Goal: Transaction & Acquisition: Obtain resource

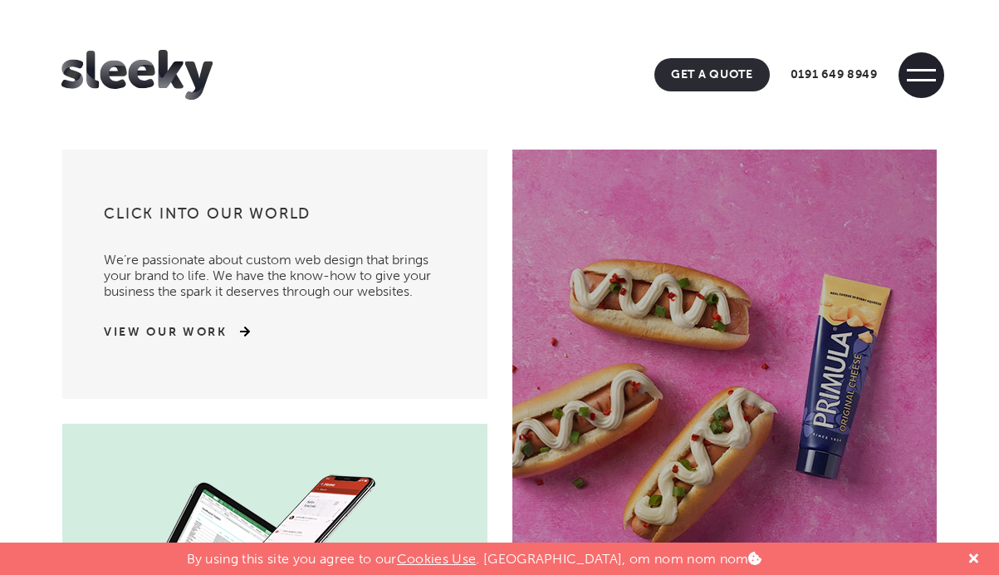
click at [918, 66] on span at bounding box center [922, 75] width 46 height 46
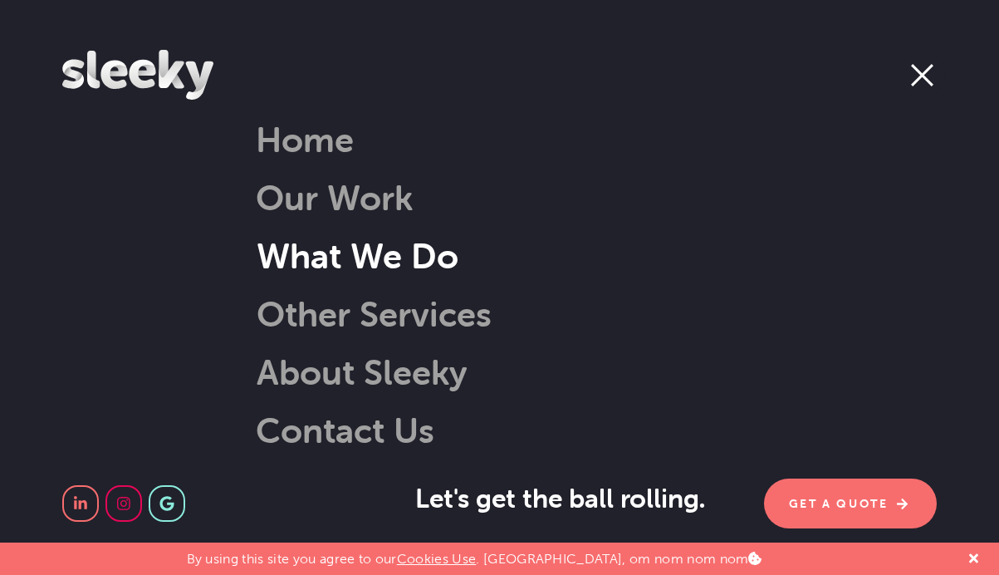
click at [327, 250] on link "What We Do" at bounding box center [336, 255] width 244 height 42
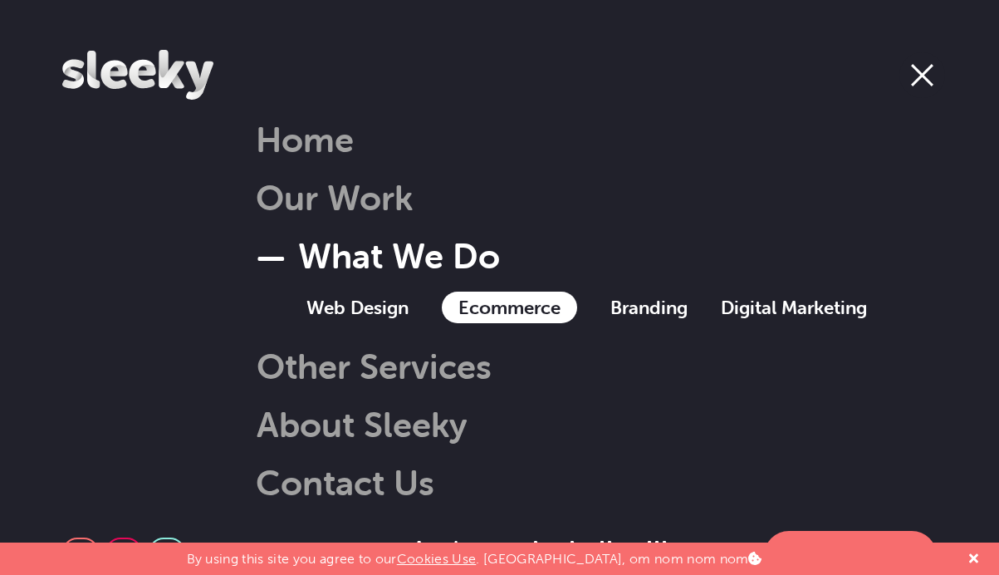
click at [481, 315] on link "Ecommerce" at bounding box center [509, 308] width 135 height 32
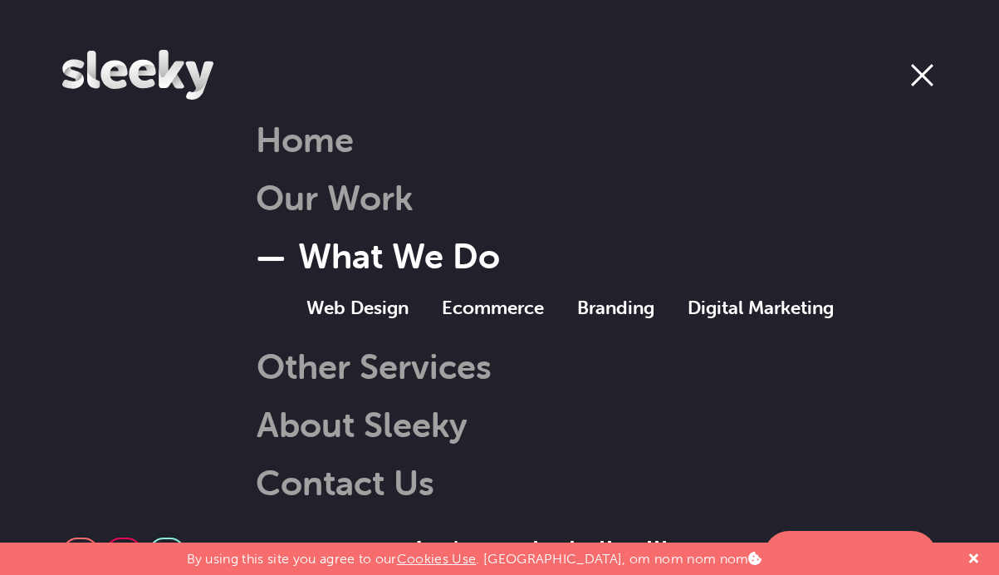
click at [906, 71] on span at bounding box center [923, 75] width 46 height 46
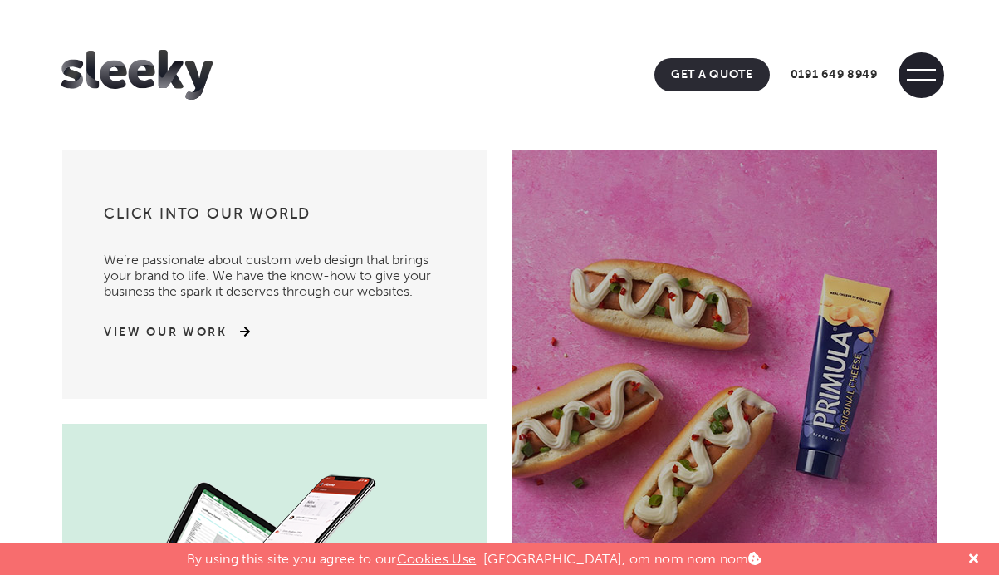
click at [913, 80] on span at bounding box center [921, 80] width 29 height 2
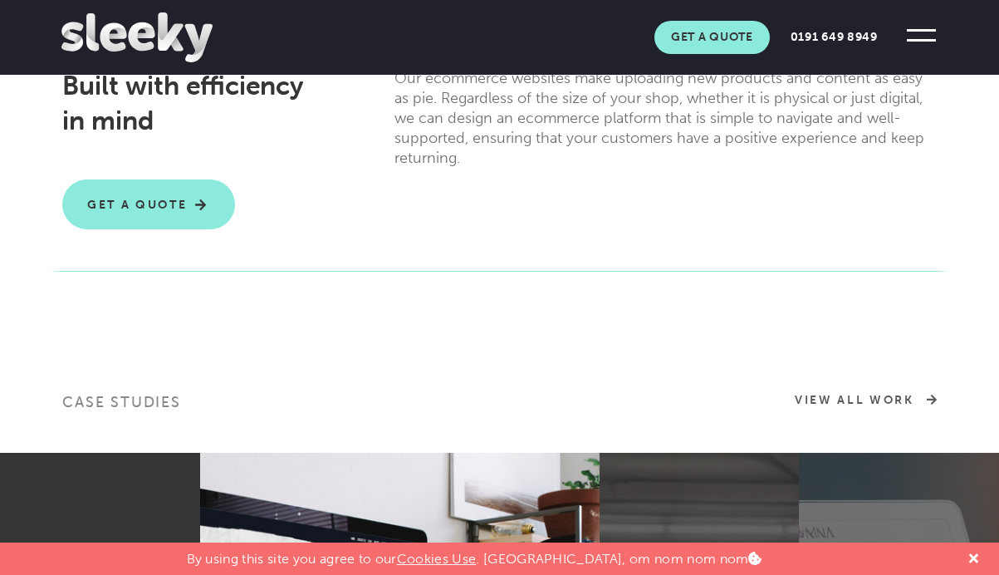
scroll to position [503, 0]
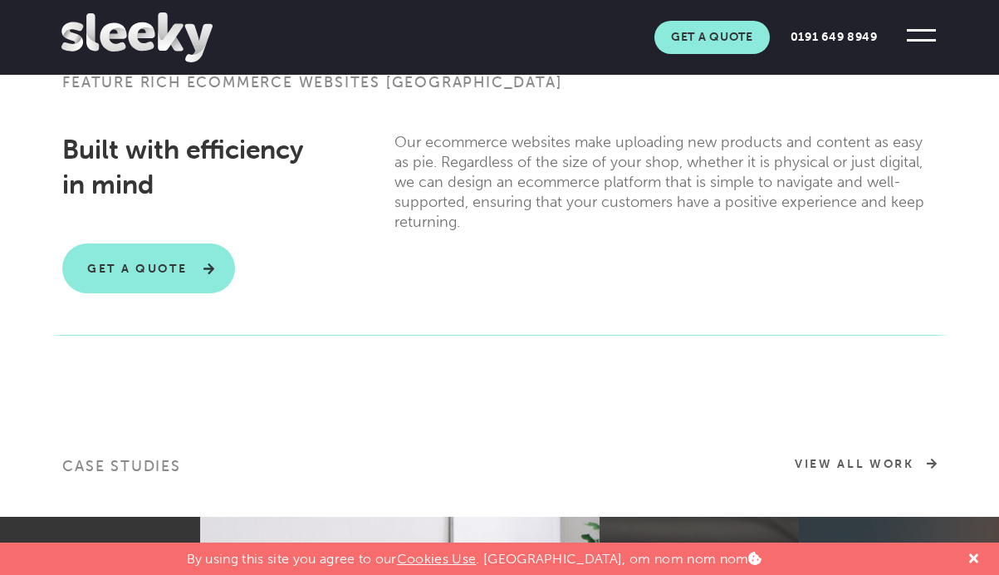
click at [149, 277] on link "Get A Quote" at bounding box center [148, 268] width 173 height 50
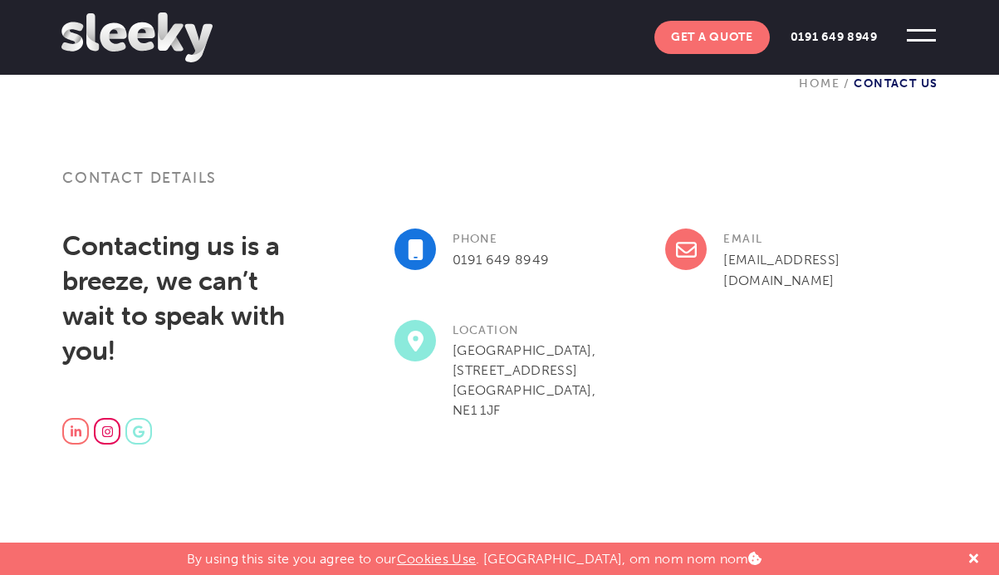
scroll to position [414, 0]
